Goal: Transaction & Acquisition: Book appointment/travel/reservation

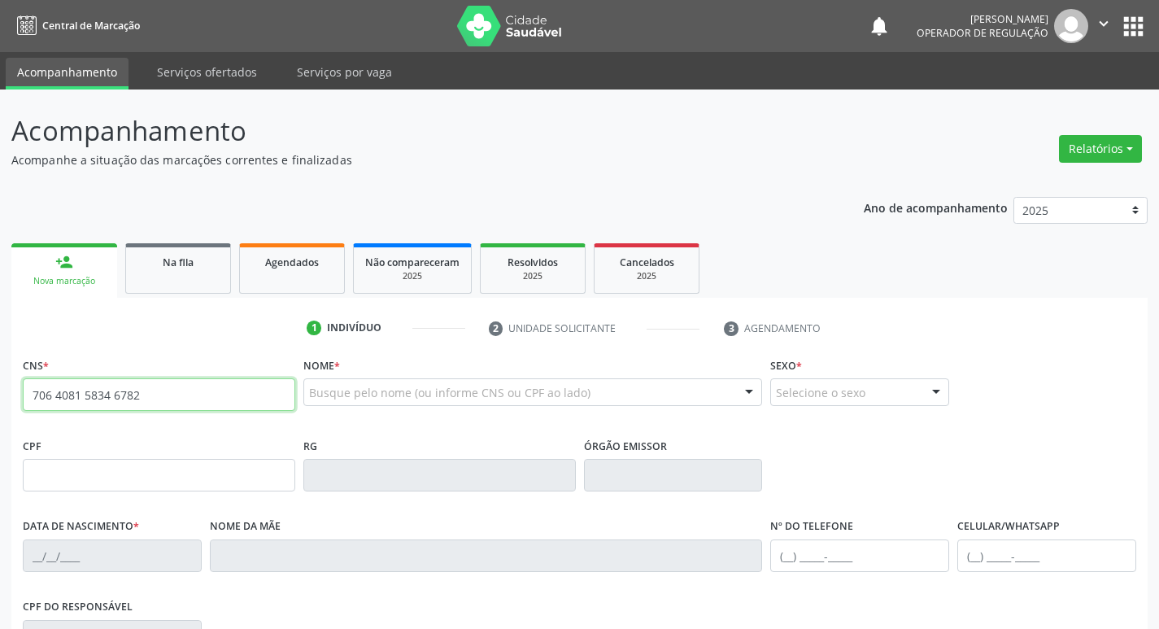
type input "706 4081 5834 6782"
type input "037.547.834-59"
type input "[DATE]"
type input "[PERSON_NAME]"
type input "[PHONE_NUMBER]"
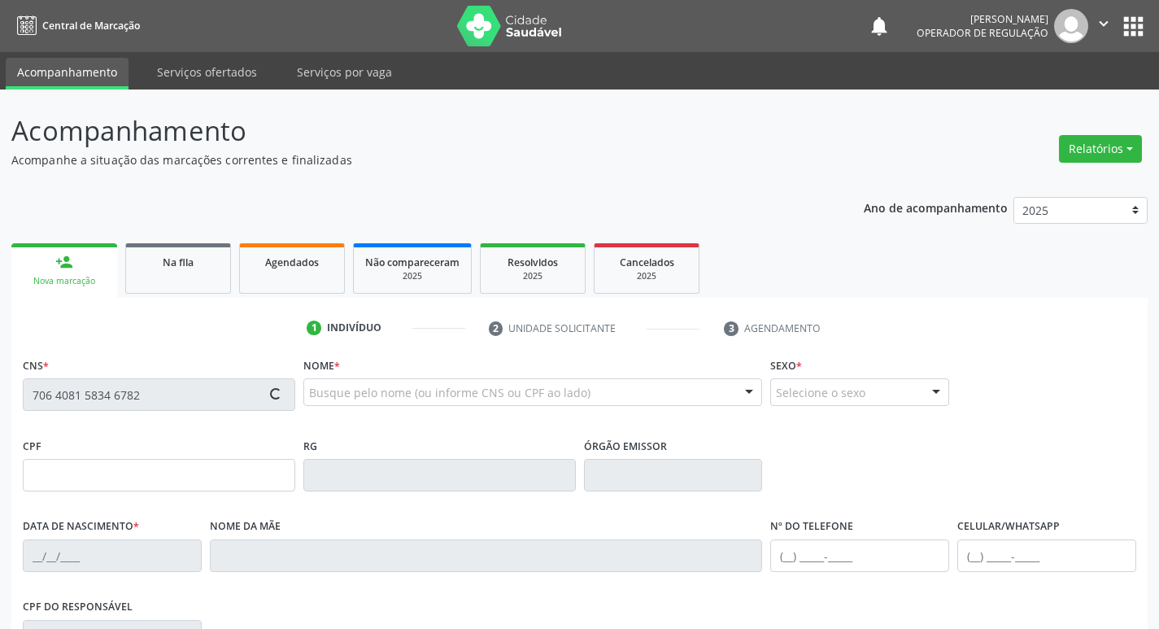
type input "[PHONE_NUMBER]"
type input "025.022.504-20"
type input "375"
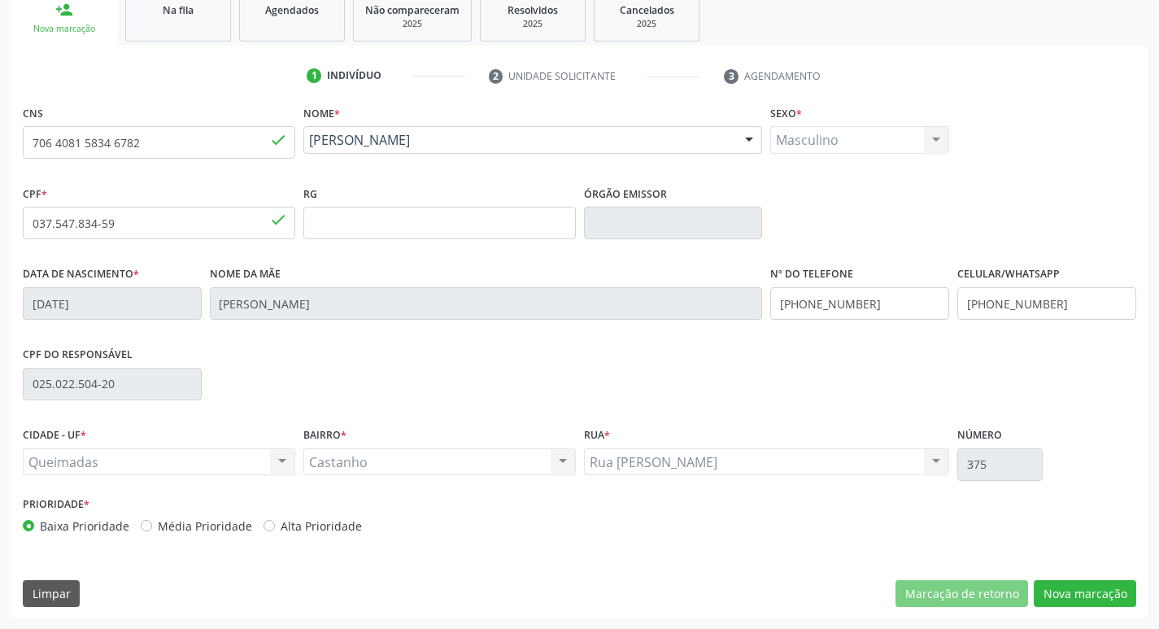
scroll to position [253, 0]
click at [1040, 587] on button "Nova marcação" at bounding box center [1085, 593] width 103 height 28
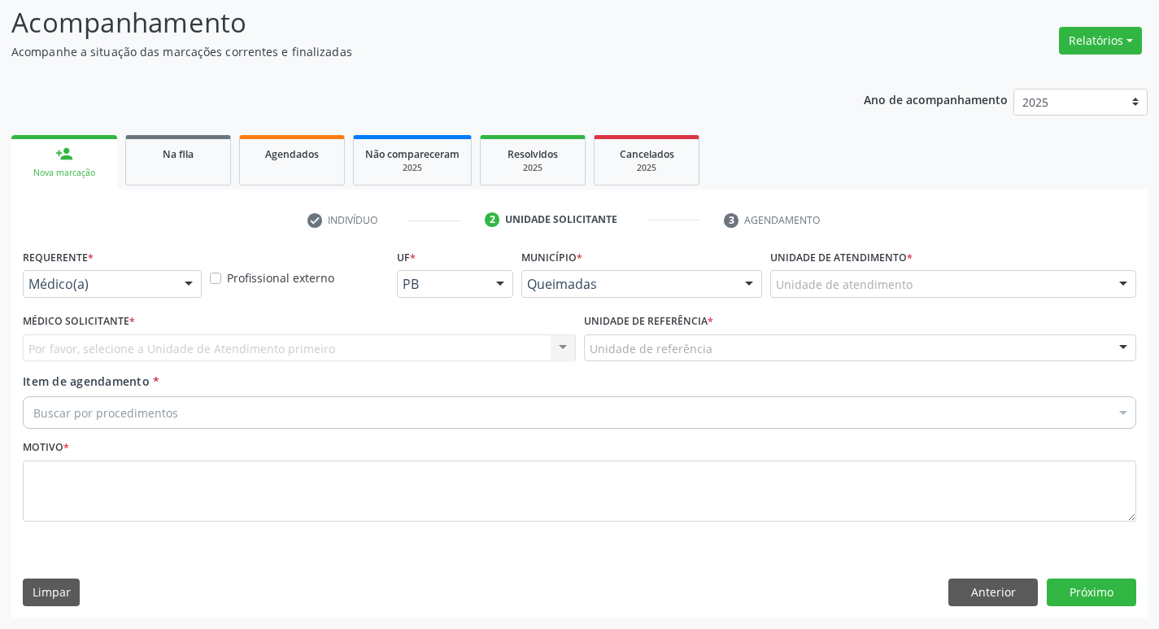
click at [40, 271] on div "Médico(a)" at bounding box center [112, 284] width 179 height 28
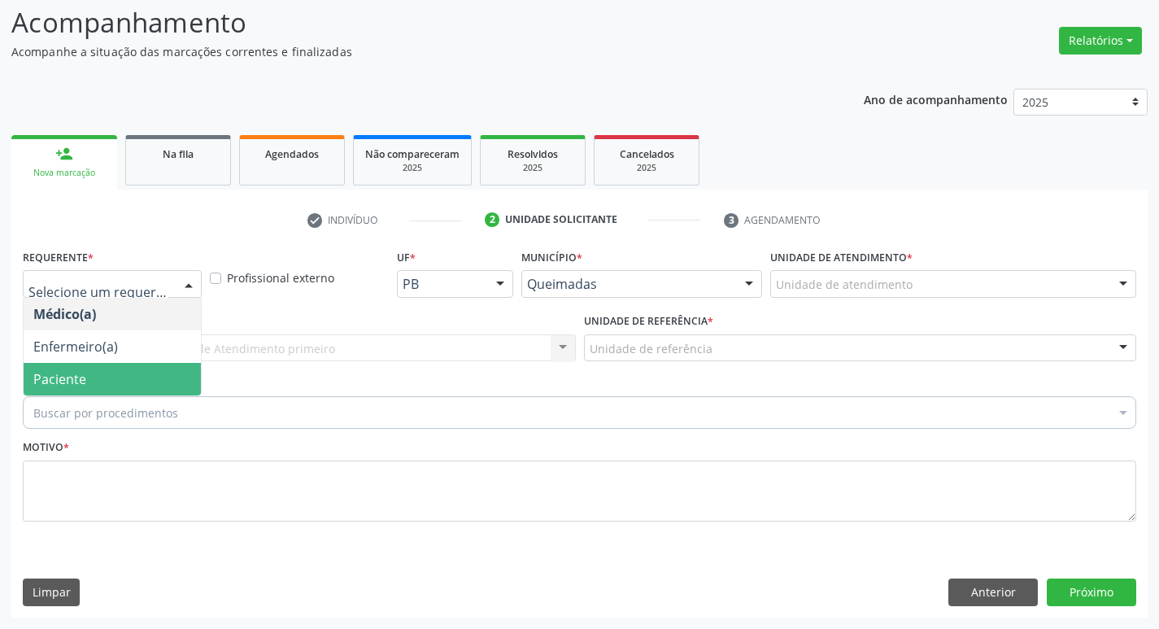
click at [30, 366] on span "Paciente" at bounding box center [112, 379] width 177 height 33
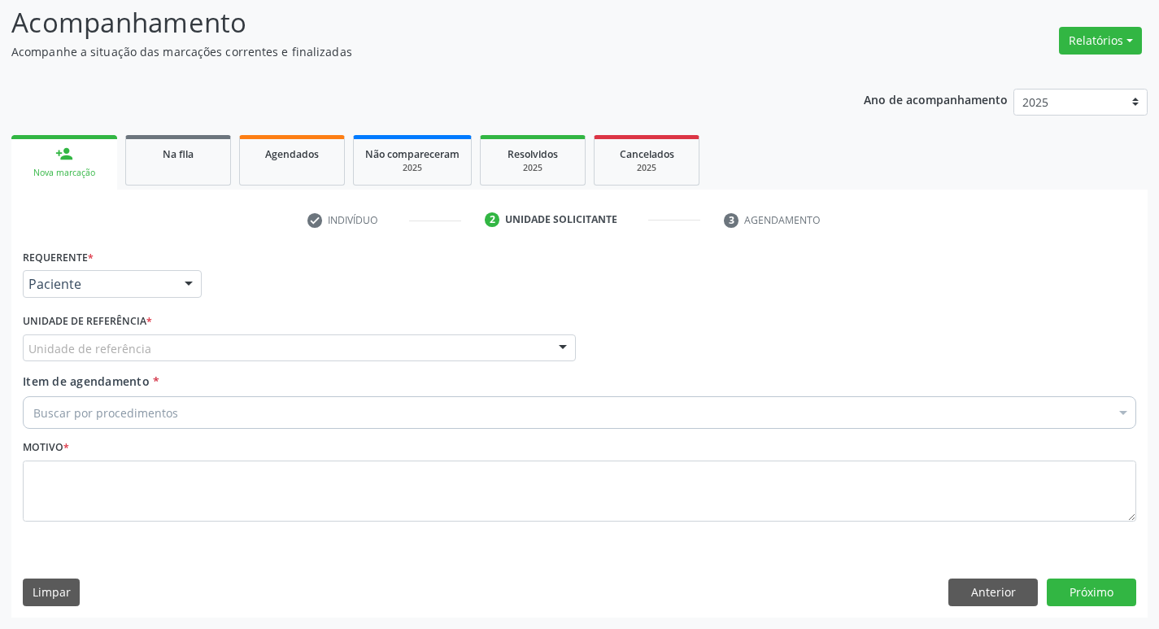
click at [26, 352] on div "Unidade de referência" at bounding box center [299, 348] width 553 height 28
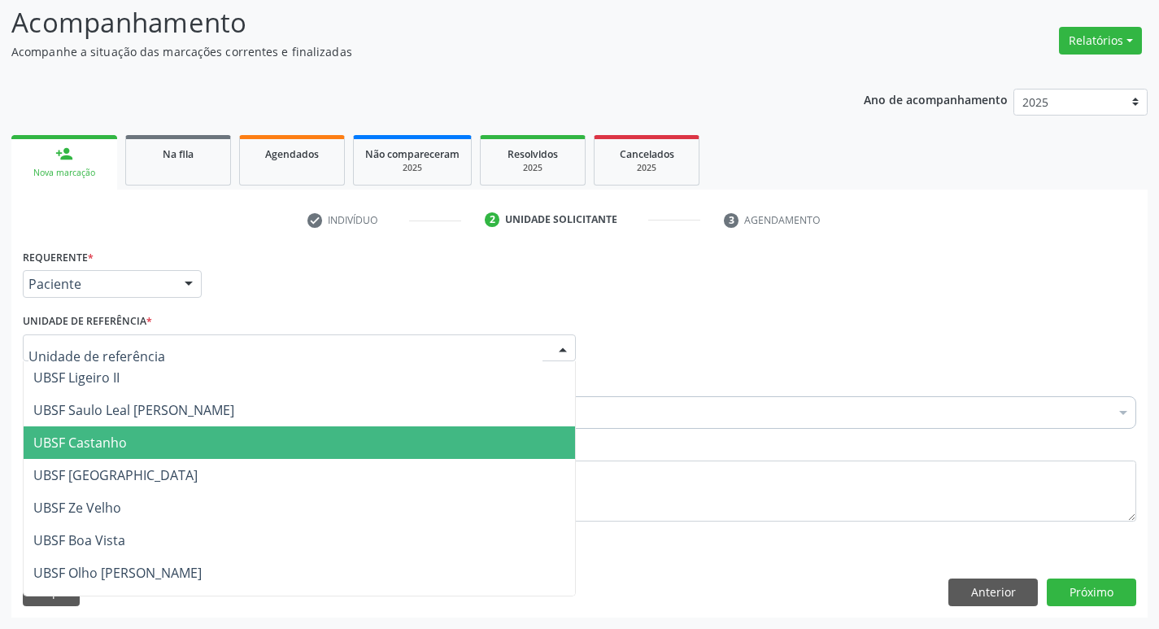
click at [63, 438] on span "UBSF Castanho" at bounding box center [80, 443] width 94 height 18
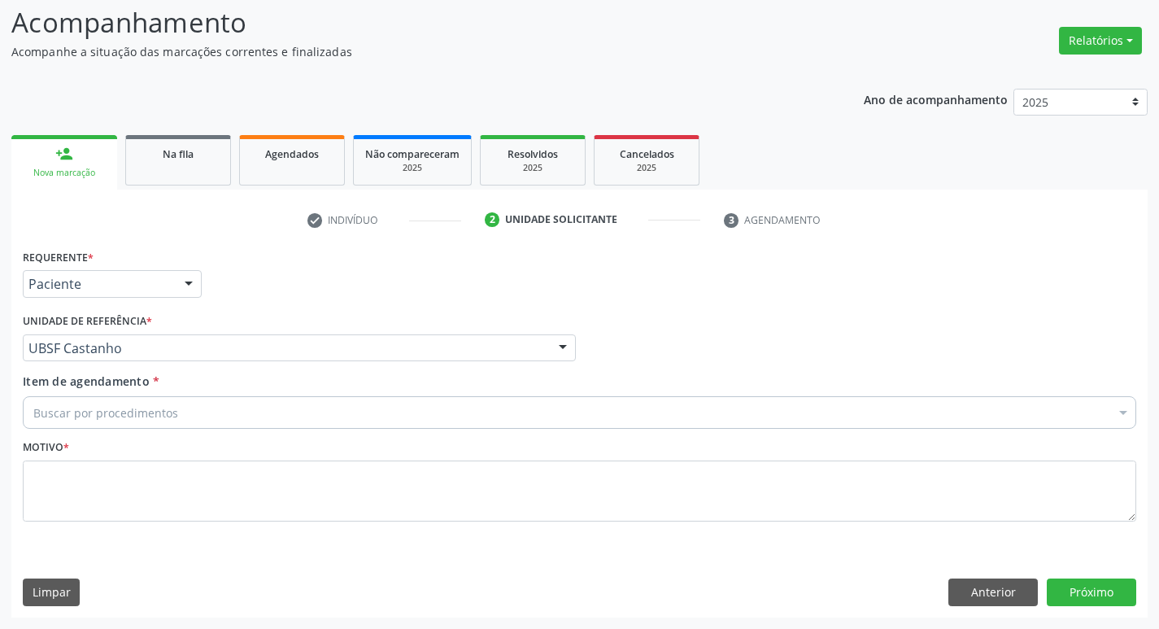
click at [66, 401] on div "Buscar por procedimentos" at bounding box center [580, 412] width 1114 height 33
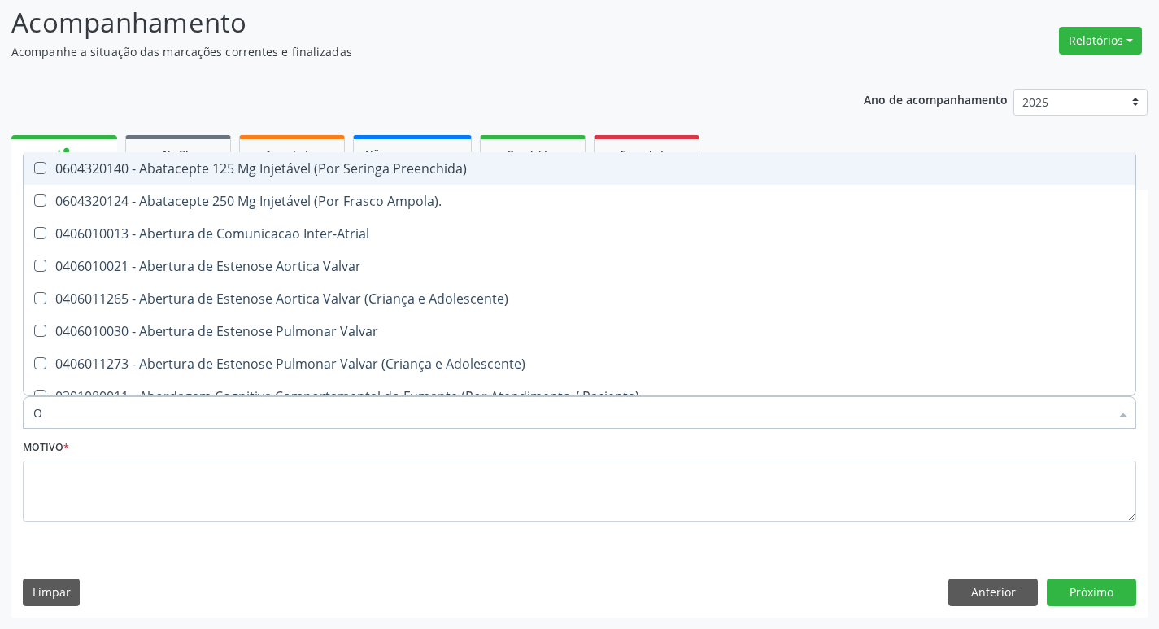
type input "ORTOPEDISTA"
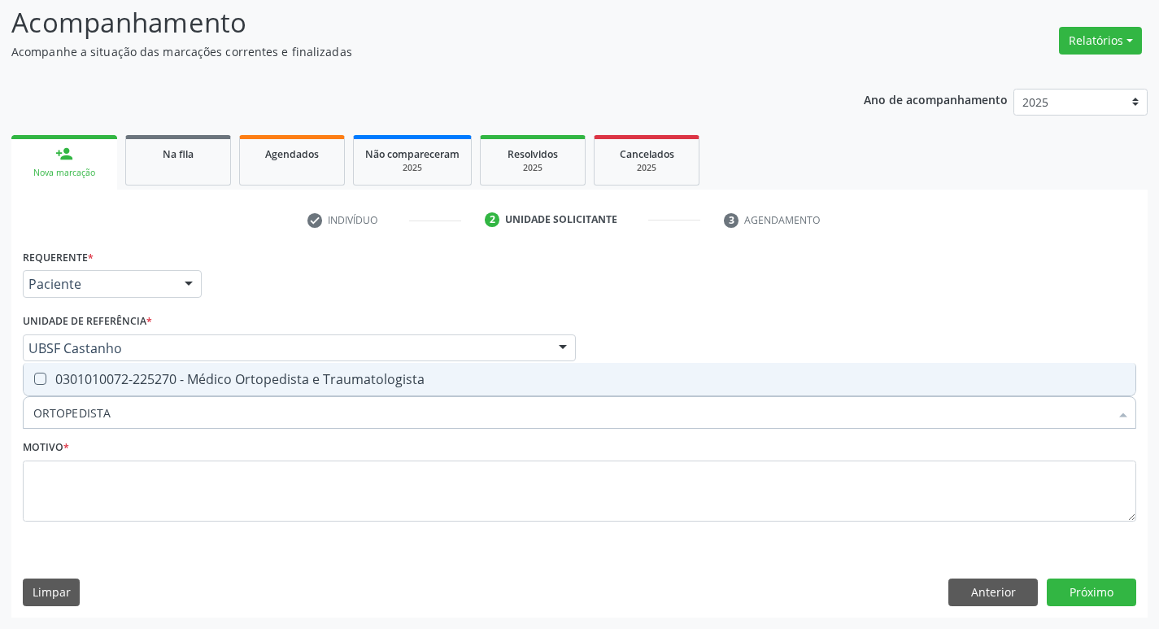
click at [123, 384] on div "0301010072-225270 - Médico Ortopedista e Traumatologista" at bounding box center [579, 379] width 1093 height 13
checkbox Traumatologista "true"
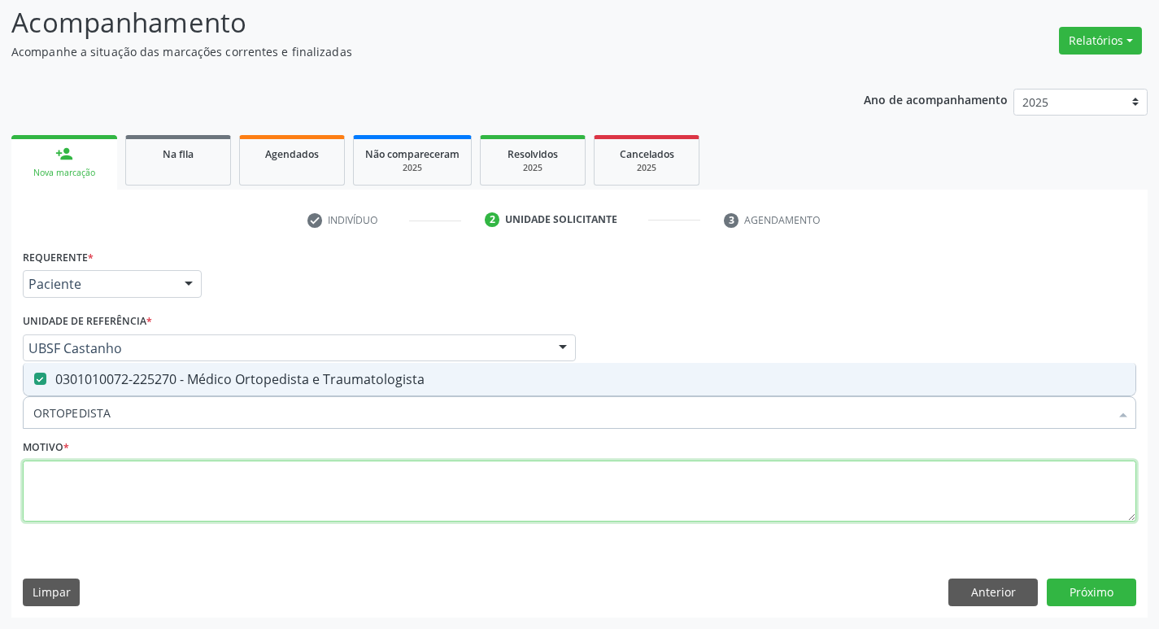
click at [108, 520] on textarea at bounding box center [580, 491] width 1114 height 62
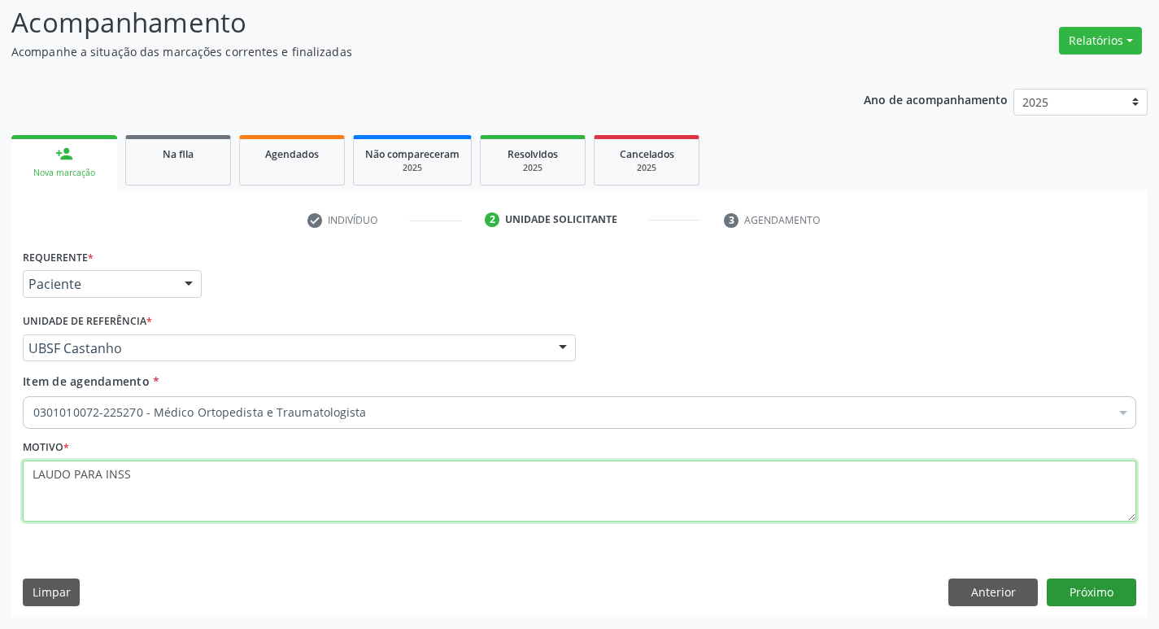
type textarea "LAUDO PARA INSS"
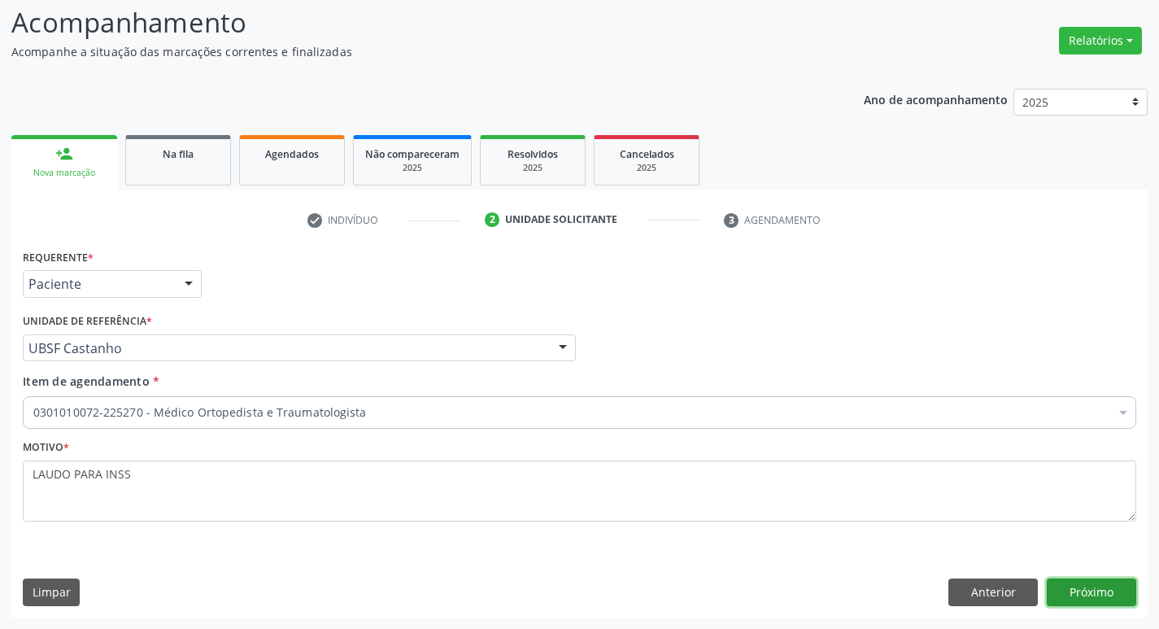
click at [1102, 591] on button "Próximo" at bounding box center [1091, 592] width 89 height 28
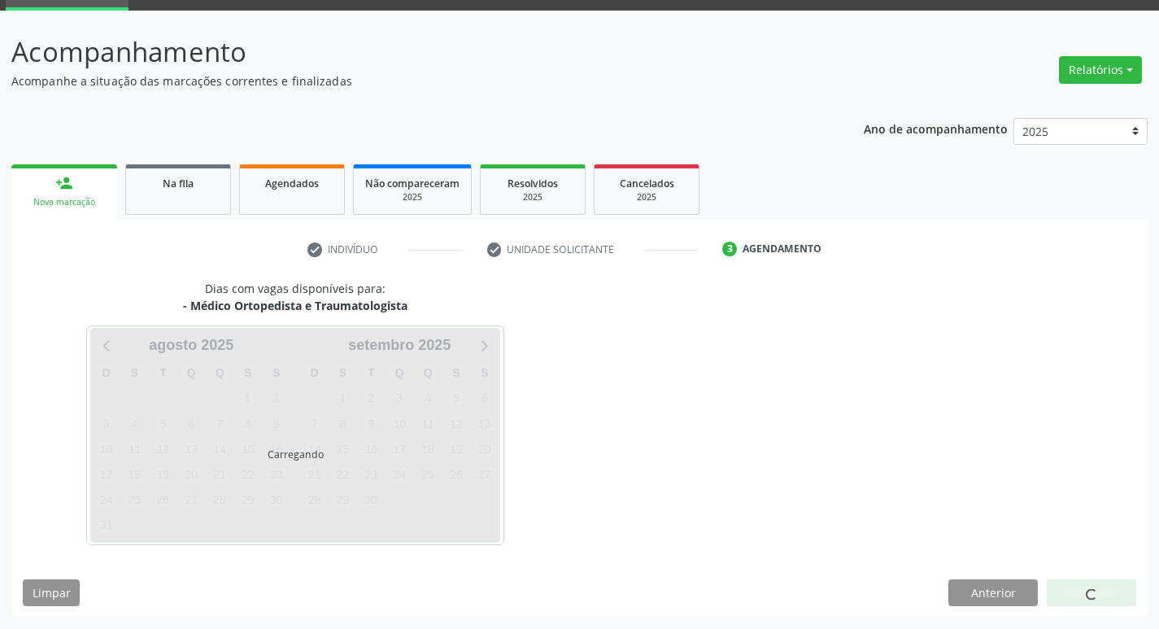
scroll to position [79, 0]
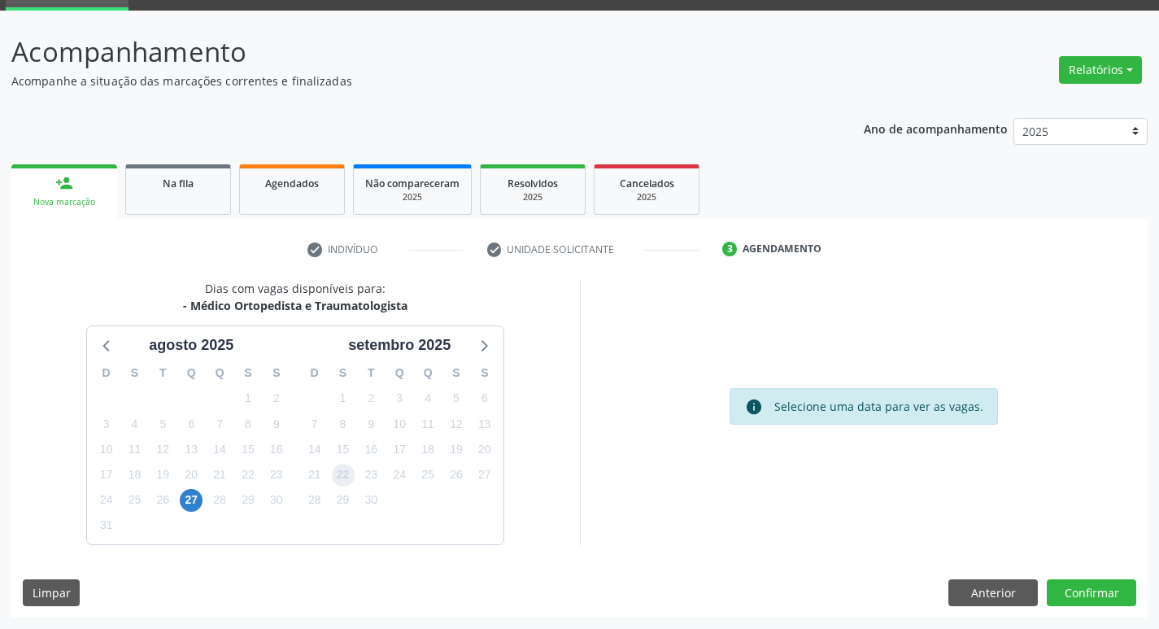
click at [351, 469] on span "22" at bounding box center [343, 475] width 23 height 23
click at [1084, 586] on button "Confirmar" at bounding box center [1091, 593] width 89 height 28
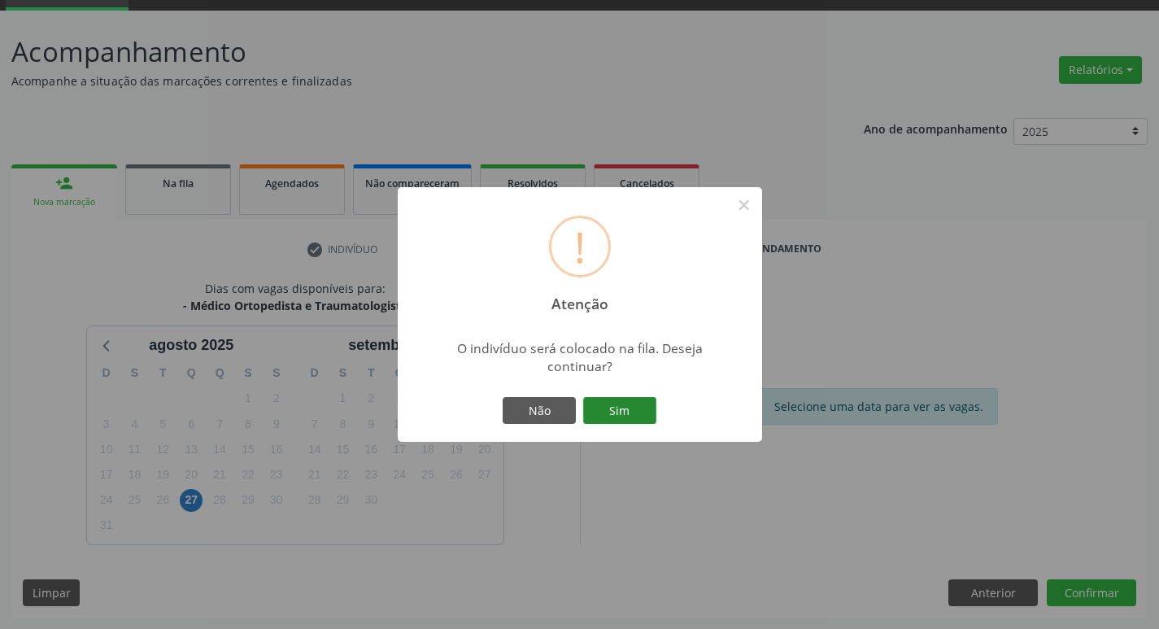
click at [589, 402] on button "Sim" at bounding box center [619, 411] width 73 height 28
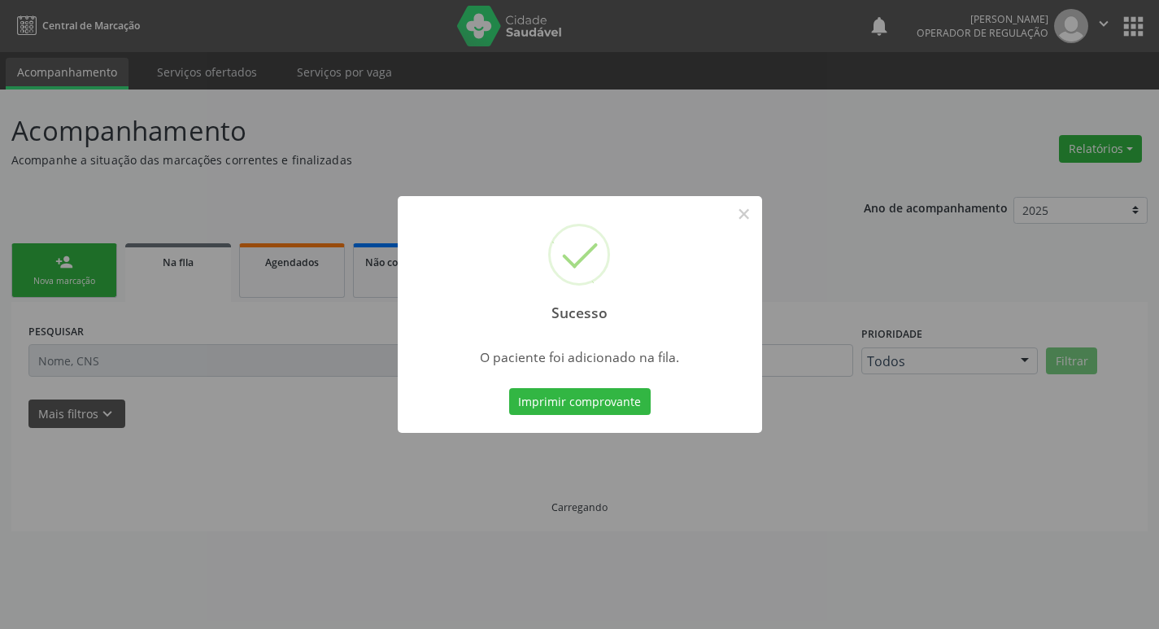
scroll to position [0, 0]
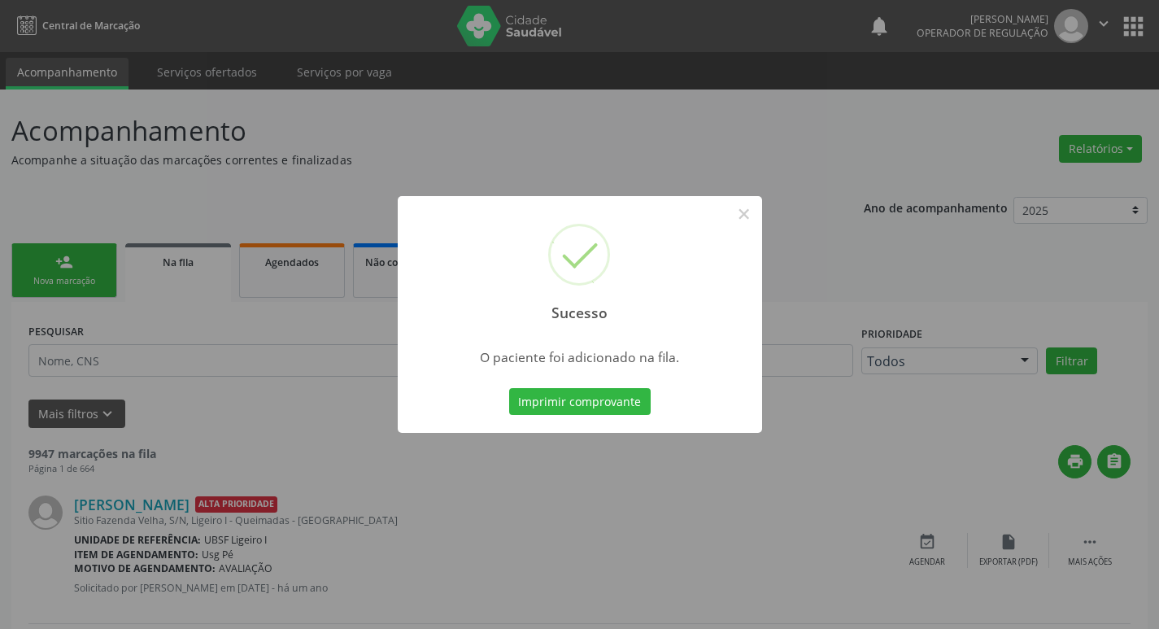
click at [1036, 124] on div "Sucesso × O paciente foi adicionado na fila. Imprimir comprovante Cancel" at bounding box center [579, 314] width 1159 height 629
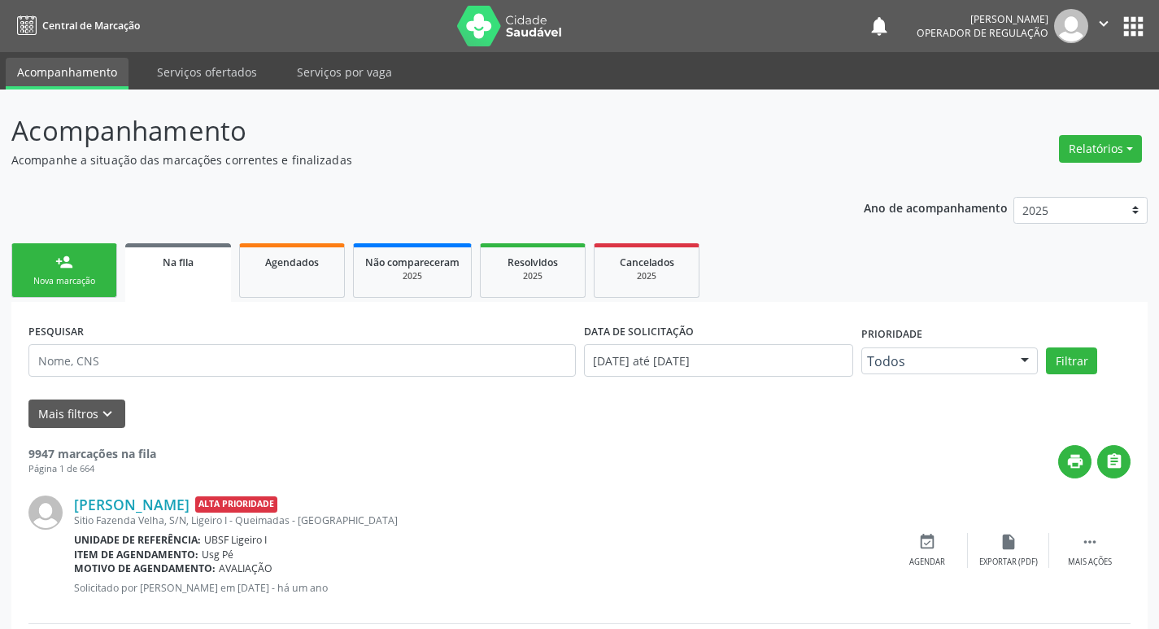
click at [1139, 34] on button "apps" at bounding box center [1133, 26] width 28 height 28
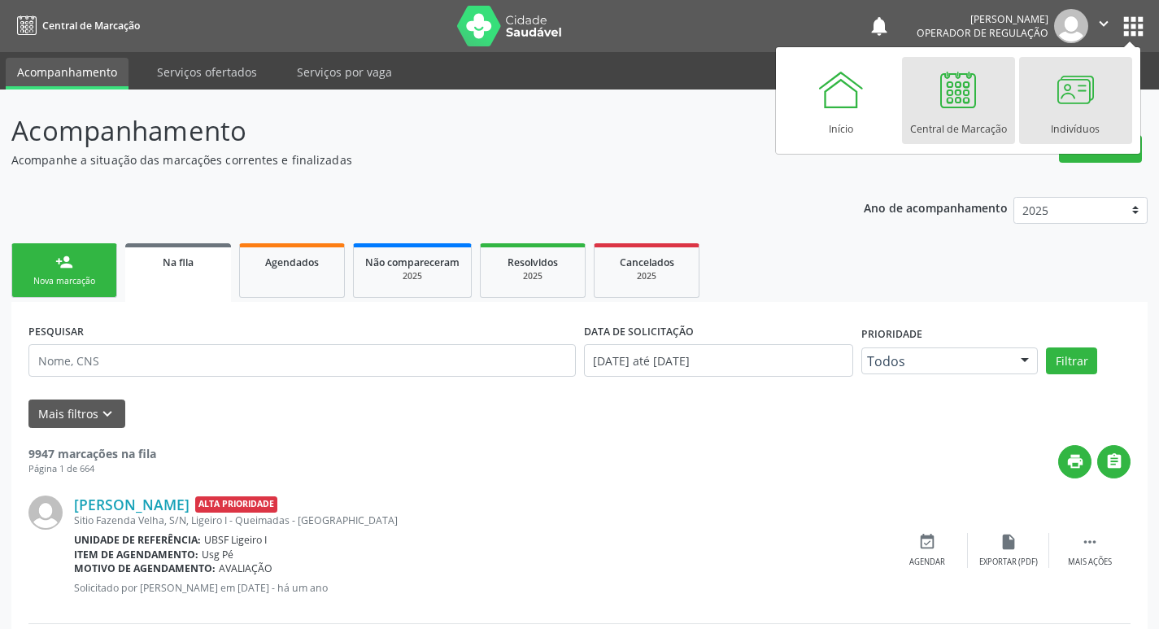
click at [1069, 110] on div at bounding box center [1075, 89] width 49 height 49
